Goal: Find specific page/section: Find specific page/section

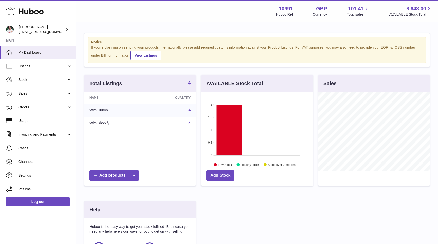
scroll to position [79, 111]
click at [43, 82] on link "Stock" at bounding box center [38, 80] width 76 height 14
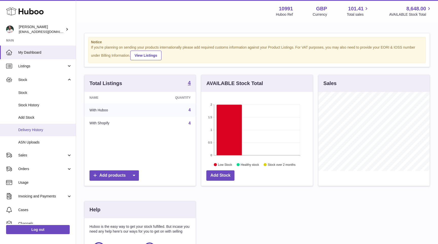
click at [44, 126] on link "Delivery History" at bounding box center [38, 130] width 76 height 12
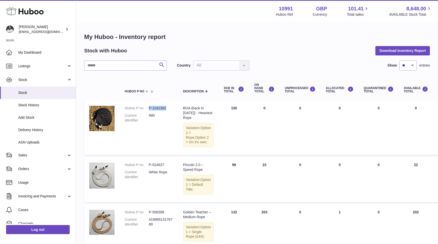
drag, startPoint x: 167, startPoint y: 109, endPoint x: 149, endPoint y: 109, distance: 18.5
click at [149, 109] on dd "P-1042382" at bounding box center [161, 108] width 24 height 5
copy dd "P-1042382"
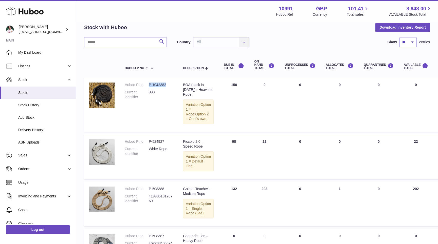
scroll to position [21, 0]
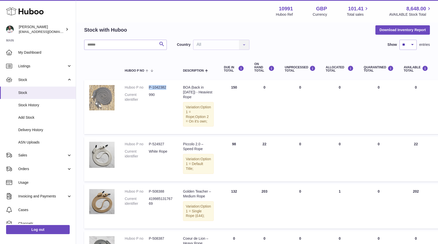
click at [100, 96] on img at bounding box center [101, 97] width 25 height 25
click at [153, 96] on dd "990" at bounding box center [161, 97] width 24 height 10
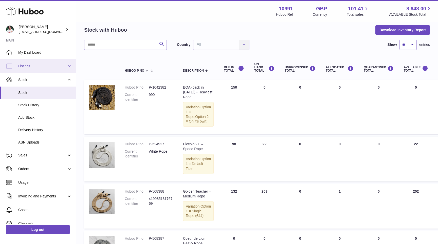
click at [40, 65] on span "Listings" at bounding box center [42, 66] width 48 height 5
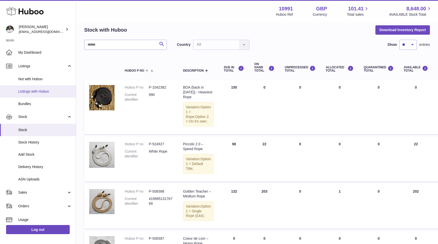
click at [32, 93] on span "Listings with Huboo" at bounding box center [45, 91] width 54 height 5
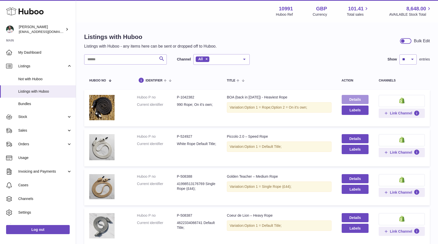
click at [362, 97] on link "Details" at bounding box center [355, 99] width 27 height 9
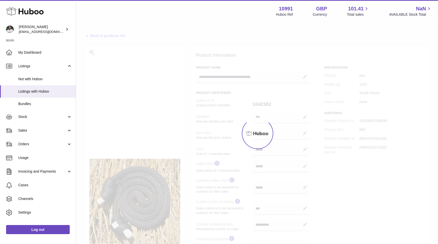
select select "***"
select select "****"
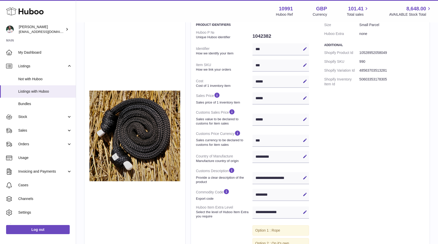
scroll to position [59, 0]
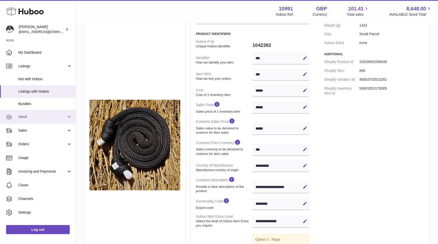
click at [44, 118] on span "Stock" at bounding box center [42, 117] width 48 height 5
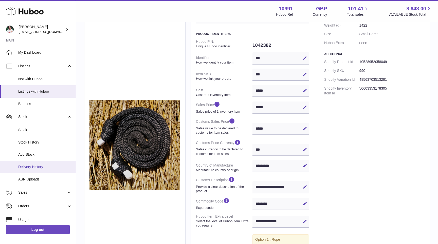
click at [37, 169] on span "Delivery History" at bounding box center [45, 167] width 54 height 5
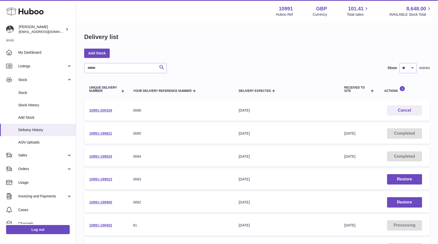
drag, startPoint x: 113, startPoint y: 110, endPoint x: 85, endPoint y: 110, distance: 28.1
click at [85, 110] on td "10991-200334" at bounding box center [106, 110] width 44 height 21
copy link "10991-200334"
